Goal: Information Seeking & Learning: Learn about a topic

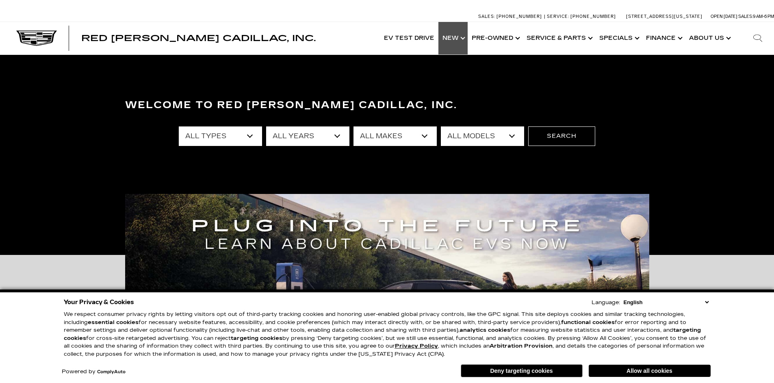
drag, startPoint x: 0, startPoint y: 0, endPoint x: 461, endPoint y: 44, distance: 462.8
click at [461, 44] on link "Show New" at bounding box center [452, 38] width 29 height 32
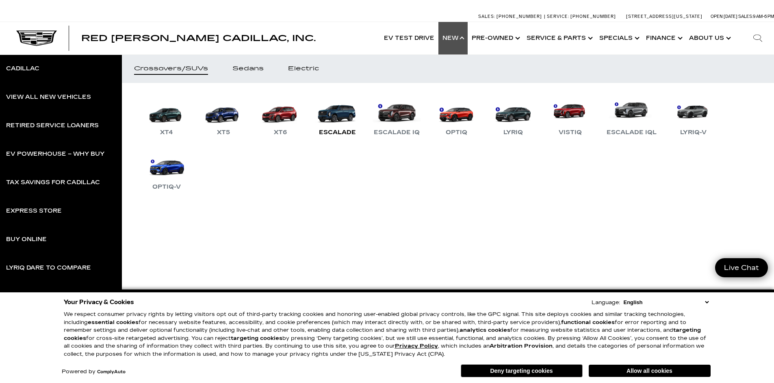
click at [338, 124] on link "Escalade" at bounding box center [337, 116] width 49 height 42
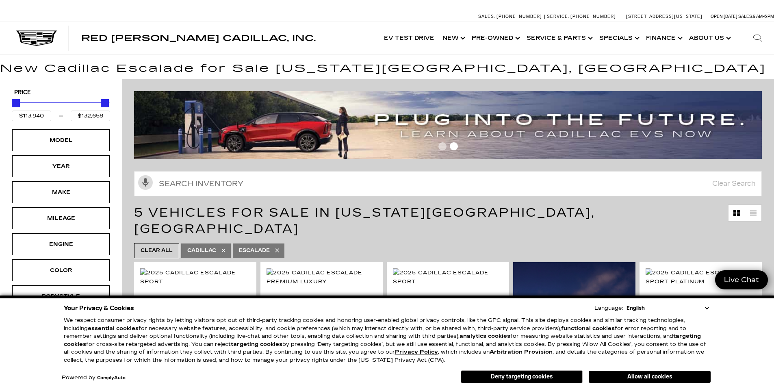
click at [708, 306] on select "English Spanish / Español English / [GEOGRAPHIC_DATA] Korean / 한국어 Vietnamese /…" at bounding box center [667, 308] width 86 height 8
click at [737, 331] on div "Your Privacy & Cookies Language: English Spanish / Español English / United Kin…" at bounding box center [387, 341] width 774 height 93
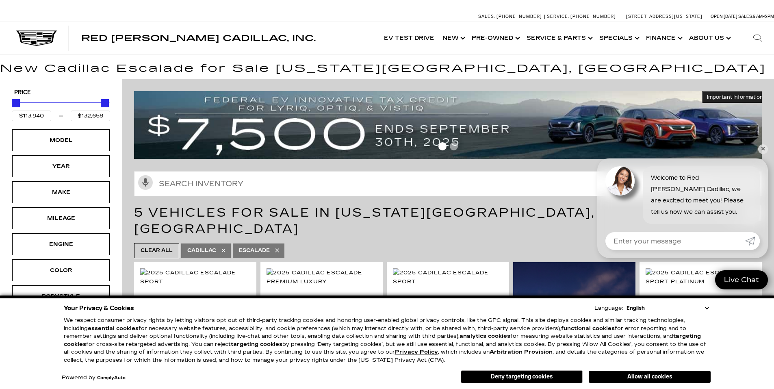
click at [536, 373] on button "Deny targeting cookies" at bounding box center [522, 376] width 122 height 13
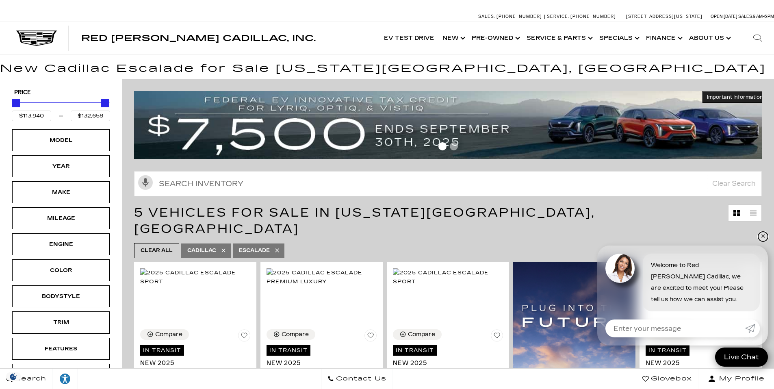
click at [764, 233] on link "✕" at bounding box center [763, 237] width 10 height 10
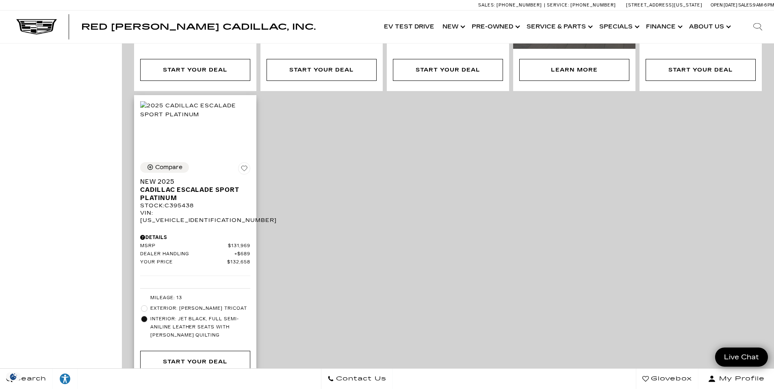
scroll to position [528, 0]
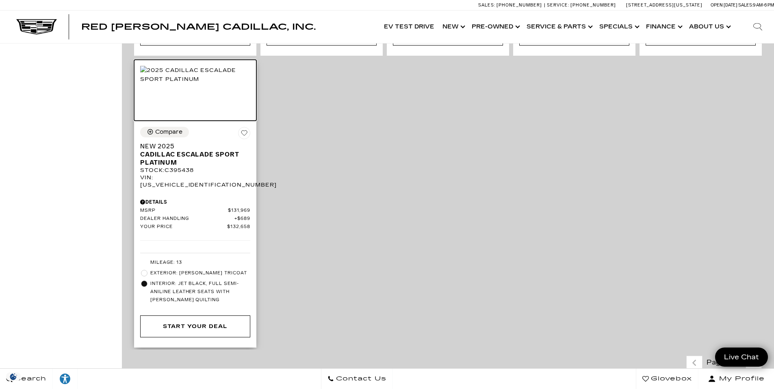
click at [189, 75] on img at bounding box center [195, 75] width 110 height 18
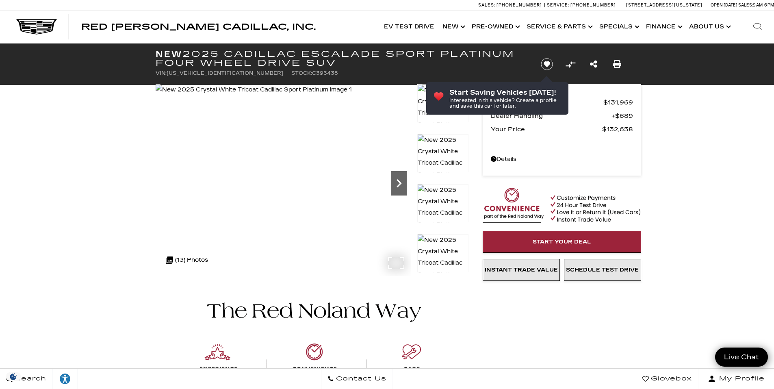
click at [401, 183] on icon "Next" at bounding box center [398, 183] width 5 height 8
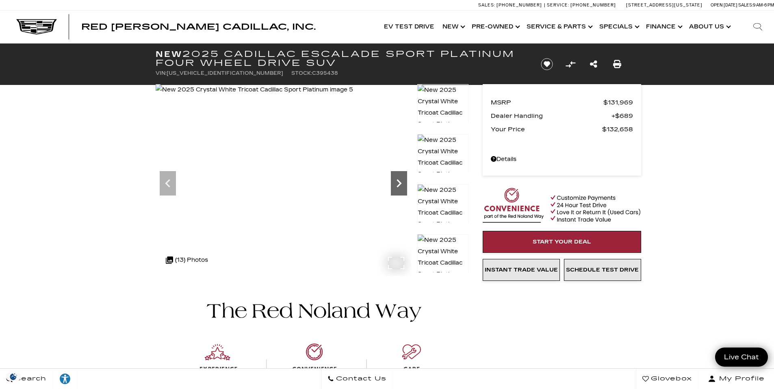
click at [401, 183] on icon "Next" at bounding box center [398, 183] width 5 height 8
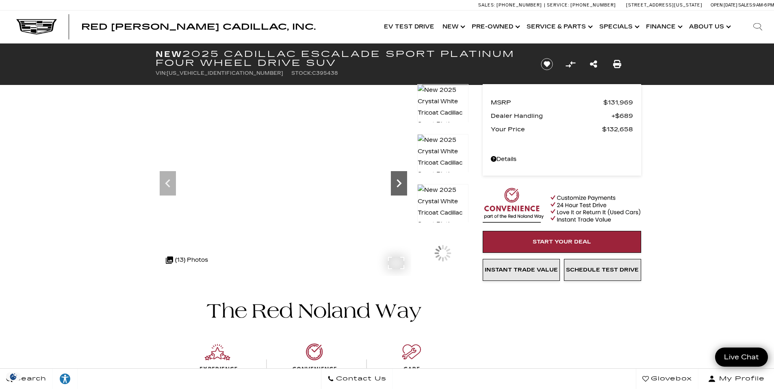
click at [401, 183] on icon "Next" at bounding box center [398, 183] width 5 height 8
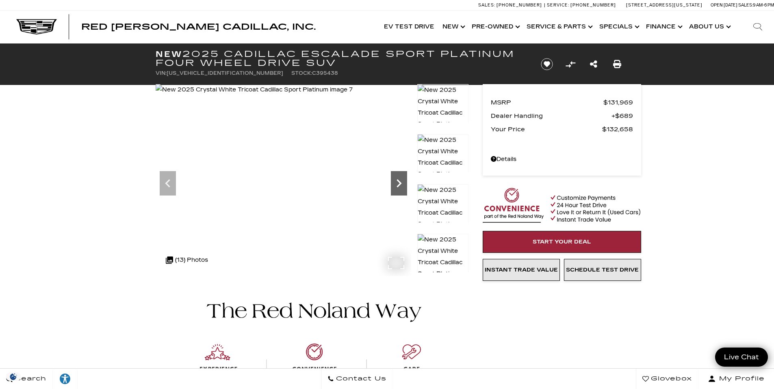
click at [401, 183] on icon "Next" at bounding box center [398, 183] width 5 height 8
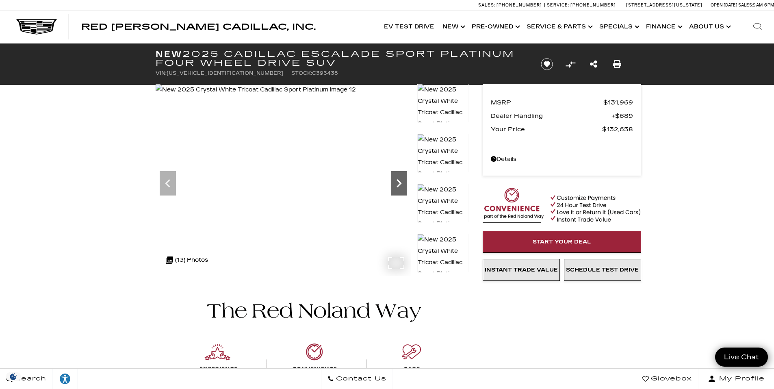
click at [401, 183] on icon "Next" at bounding box center [398, 183] width 5 height 8
click at [356, 95] on img at bounding box center [256, 89] width 200 height 11
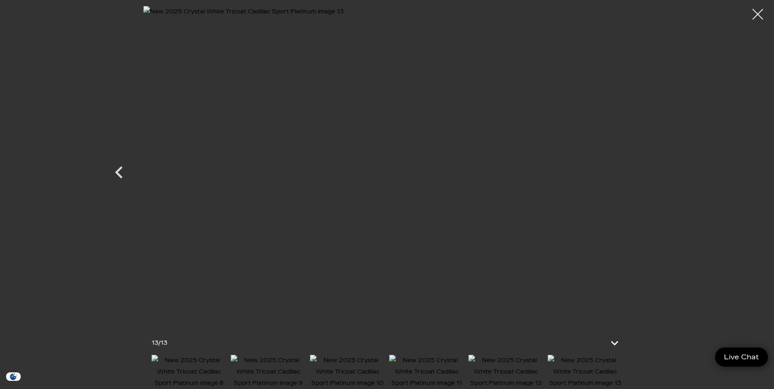
click at [756, 16] on div at bounding box center [758, 15] width 22 height 22
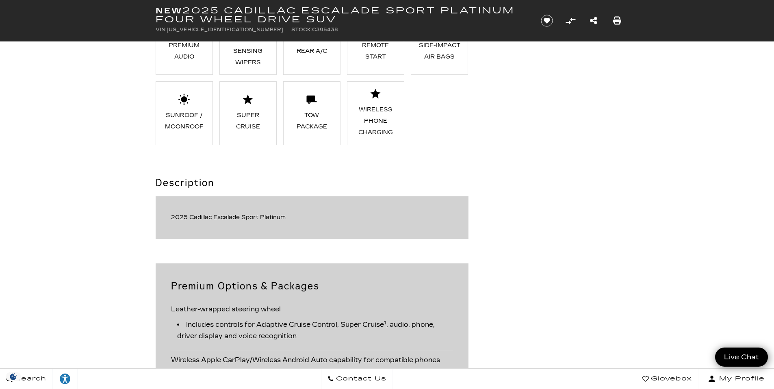
scroll to position [447, 0]
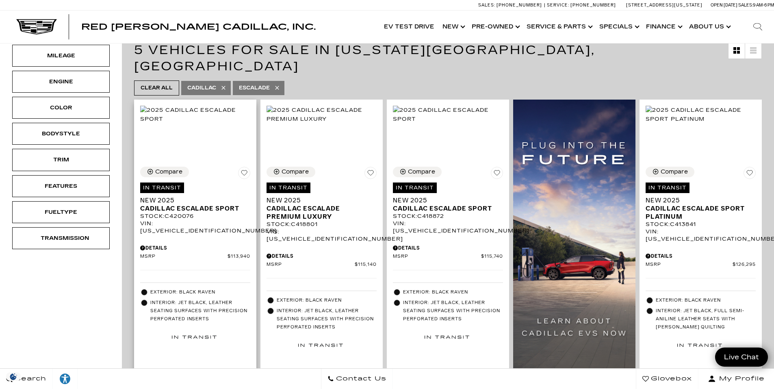
scroll to position [203, 0]
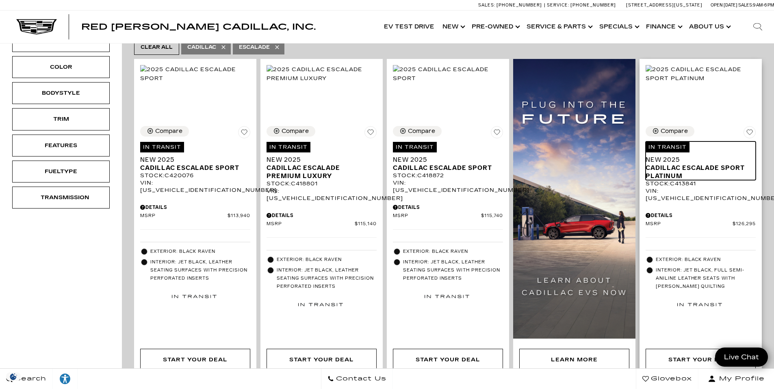
click at [707, 164] on span "Cadillac Escalade Sport Platinum" at bounding box center [697, 172] width 104 height 16
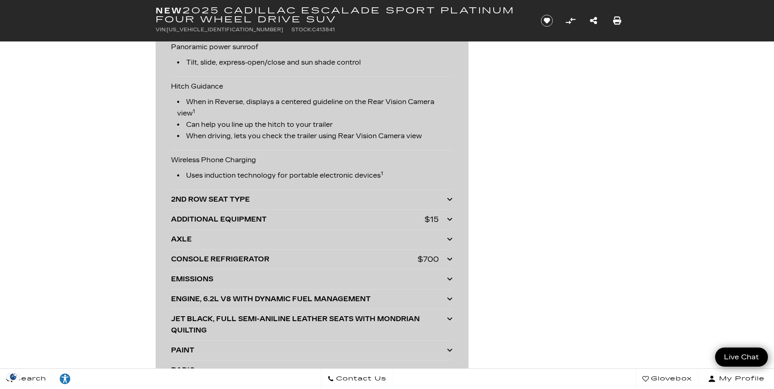
scroll to position [1950, 0]
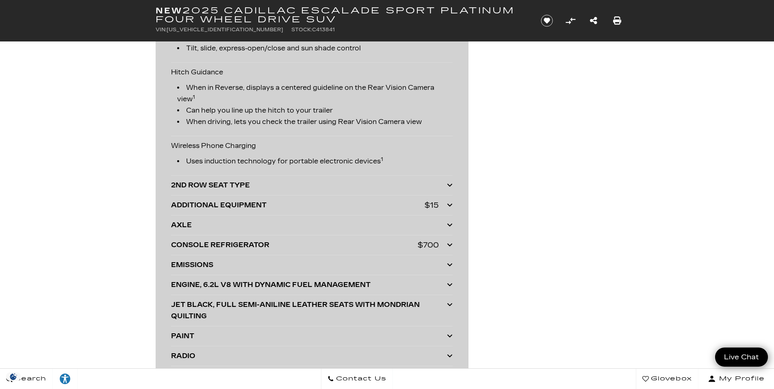
click at [450, 182] on icon at bounding box center [450, 185] width 6 height 6
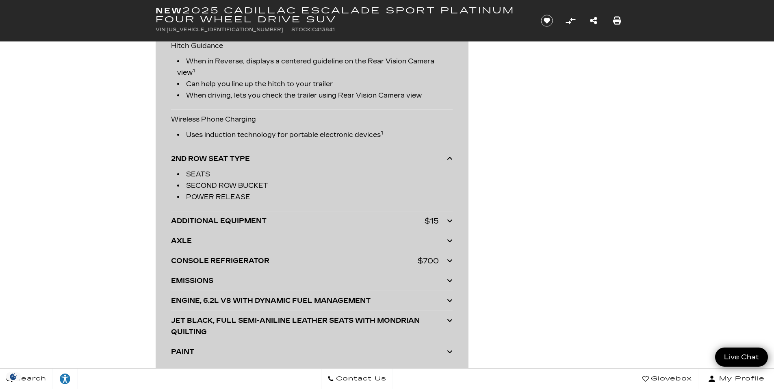
scroll to position [1991, 0]
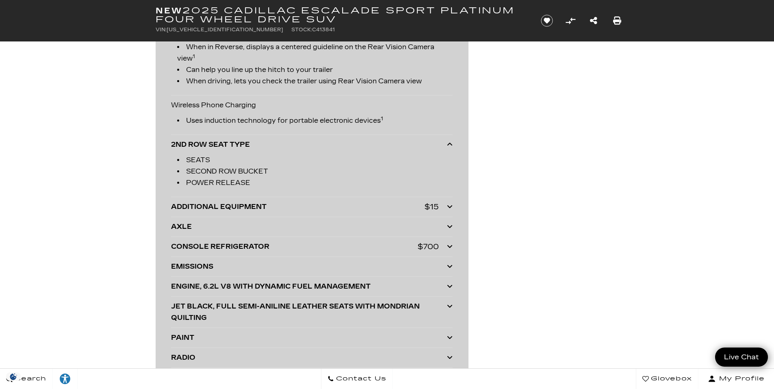
click at [450, 243] on icon at bounding box center [450, 246] width 6 height 6
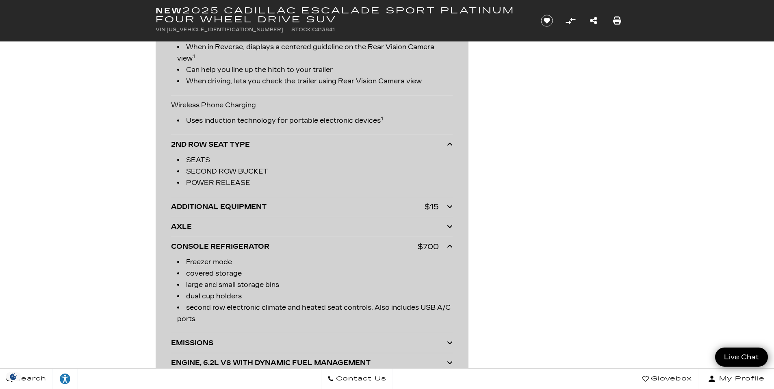
click at [450, 243] on icon at bounding box center [450, 246] width 6 height 6
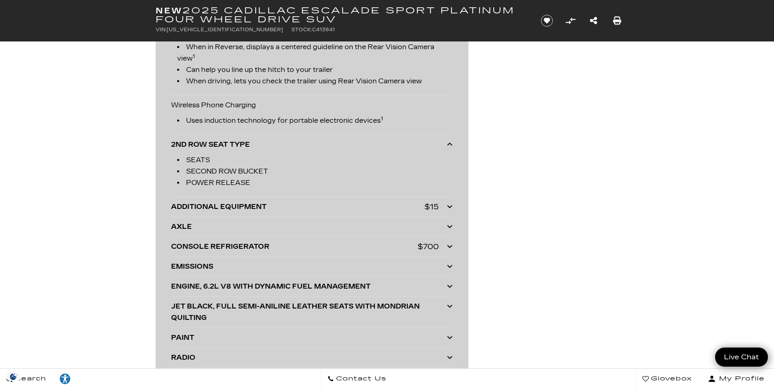
click at [451, 205] on icon at bounding box center [450, 206] width 6 height 6
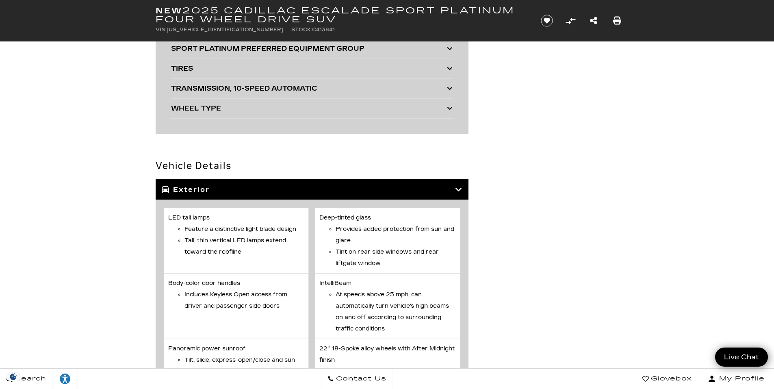
scroll to position [2275, 0]
